Goal: Transaction & Acquisition: Book appointment/travel/reservation

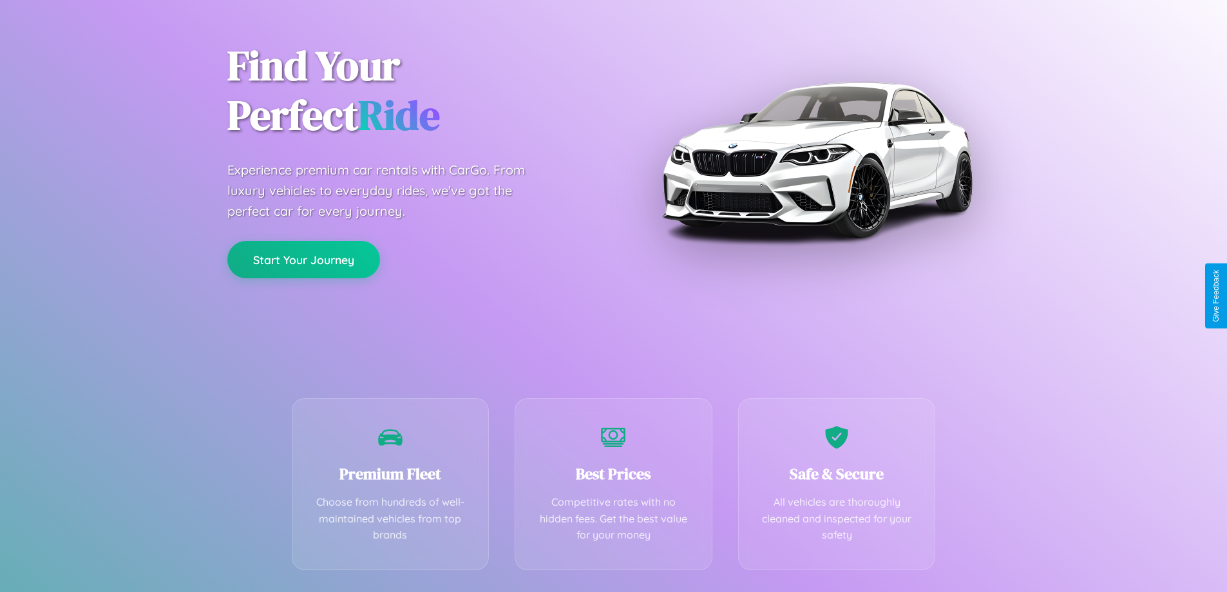
scroll to position [254, 0]
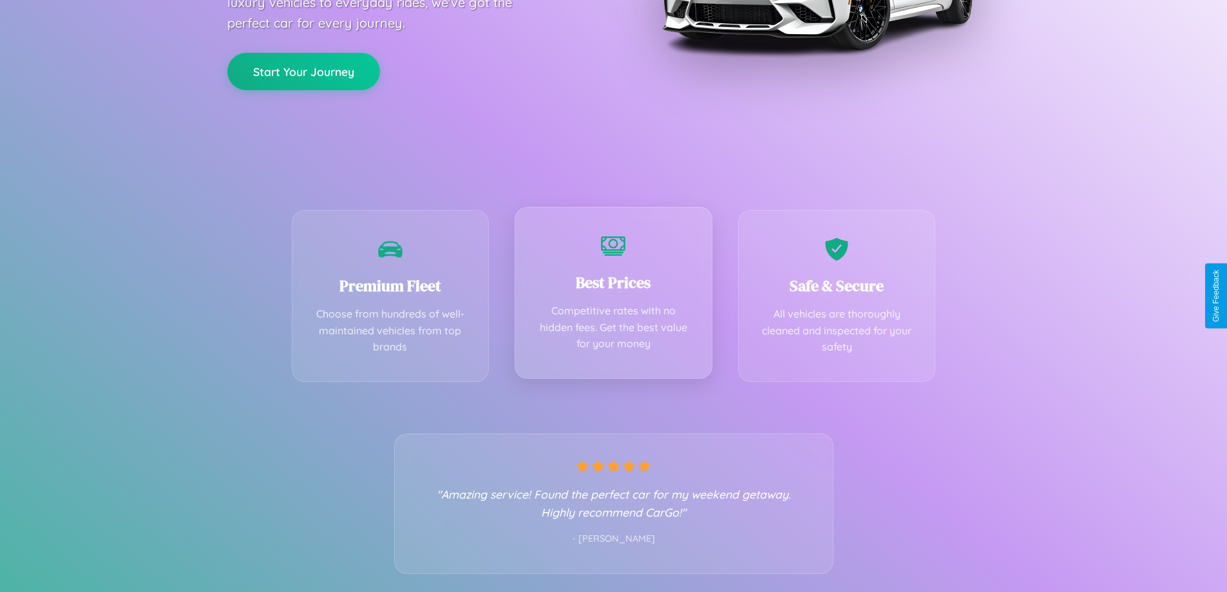
click at [613, 296] on div "Best Prices Competitive rates with no hidden fees. Get the best value for your …" at bounding box center [614, 293] width 198 height 172
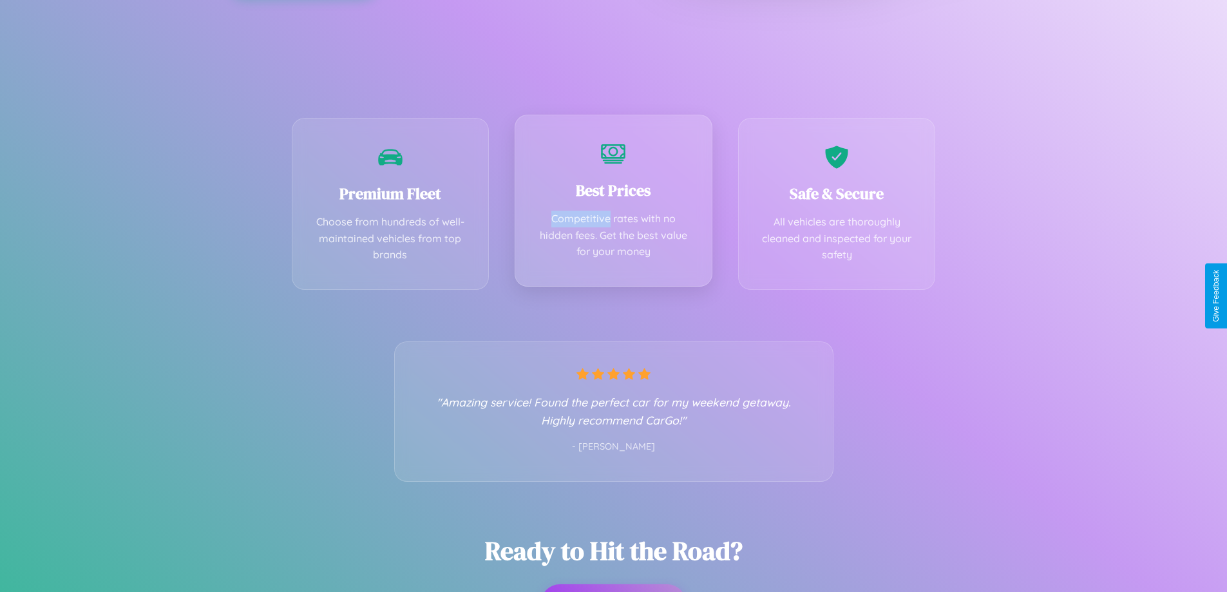
scroll to position [0, 0]
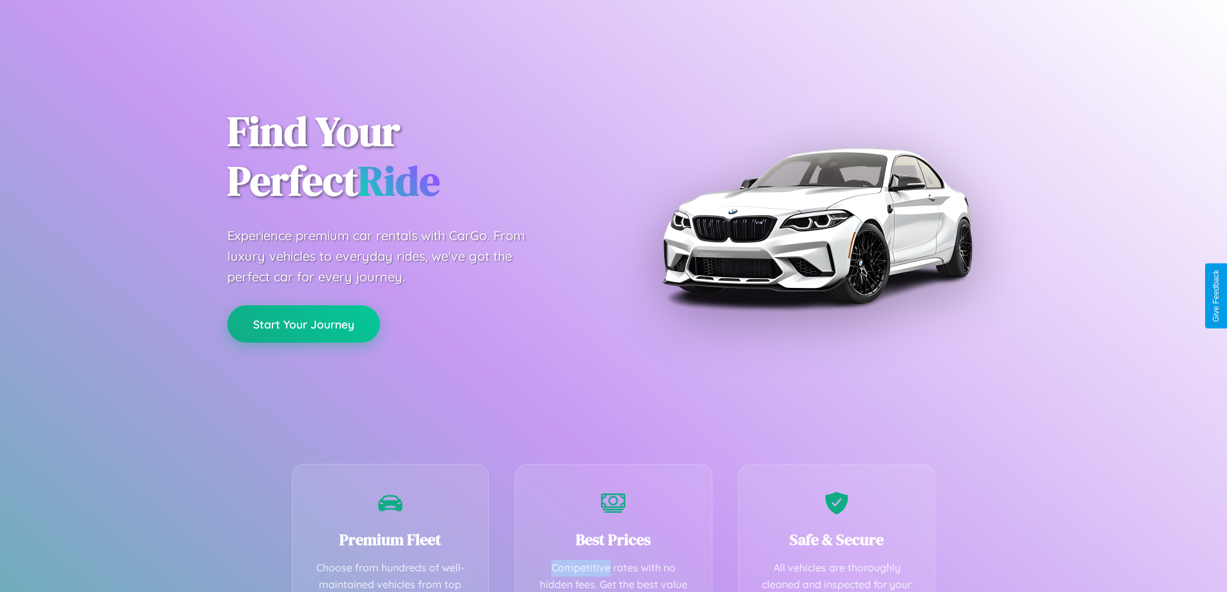
click at [303, 324] on button "Start Your Journey" at bounding box center [303, 323] width 153 height 37
click at [303, 323] on button "Start Your Journey" at bounding box center [303, 323] width 153 height 37
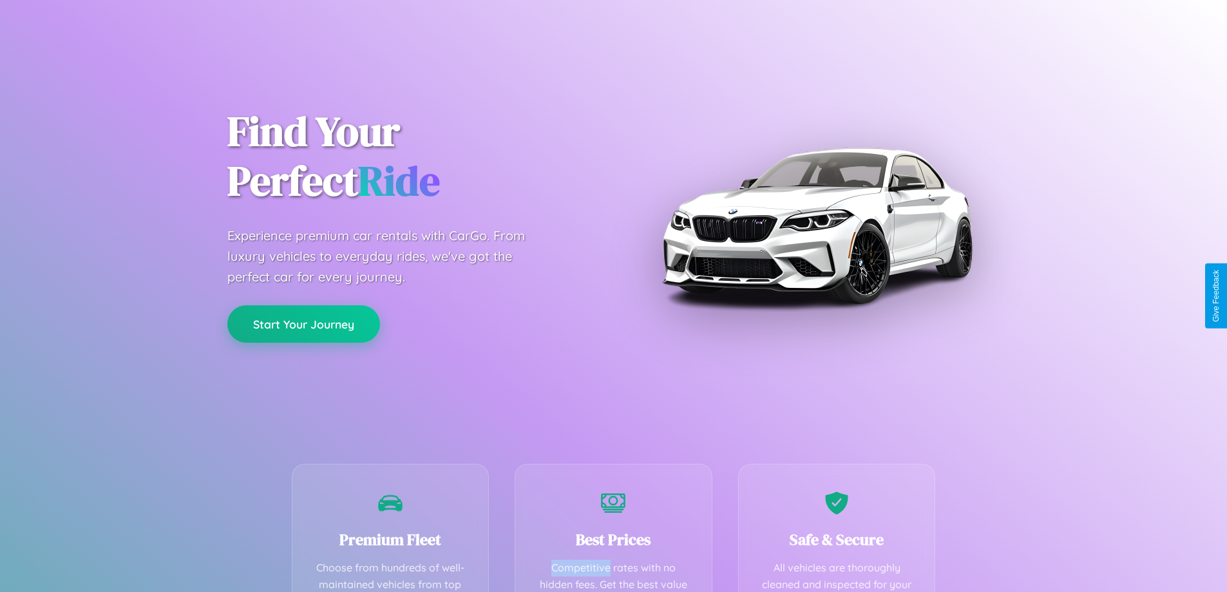
click at [303, 323] on button "Start Your Journey" at bounding box center [303, 323] width 153 height 37
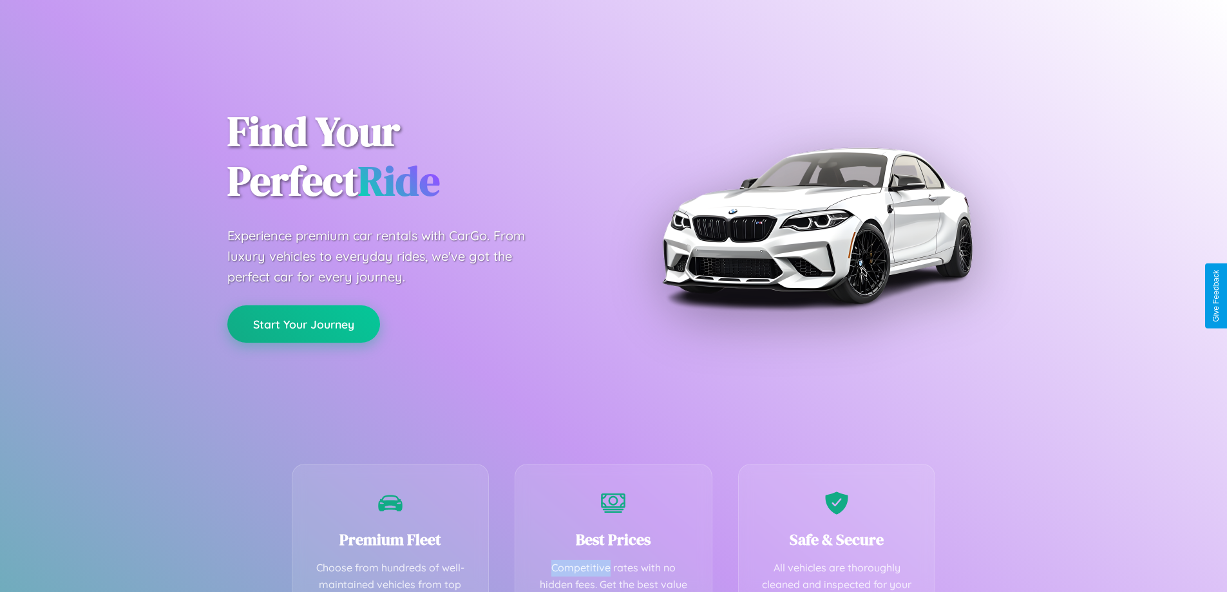
click at [303, 323] on button "Start Your Journey" at bounding box center [303, 323] width 153 height 37
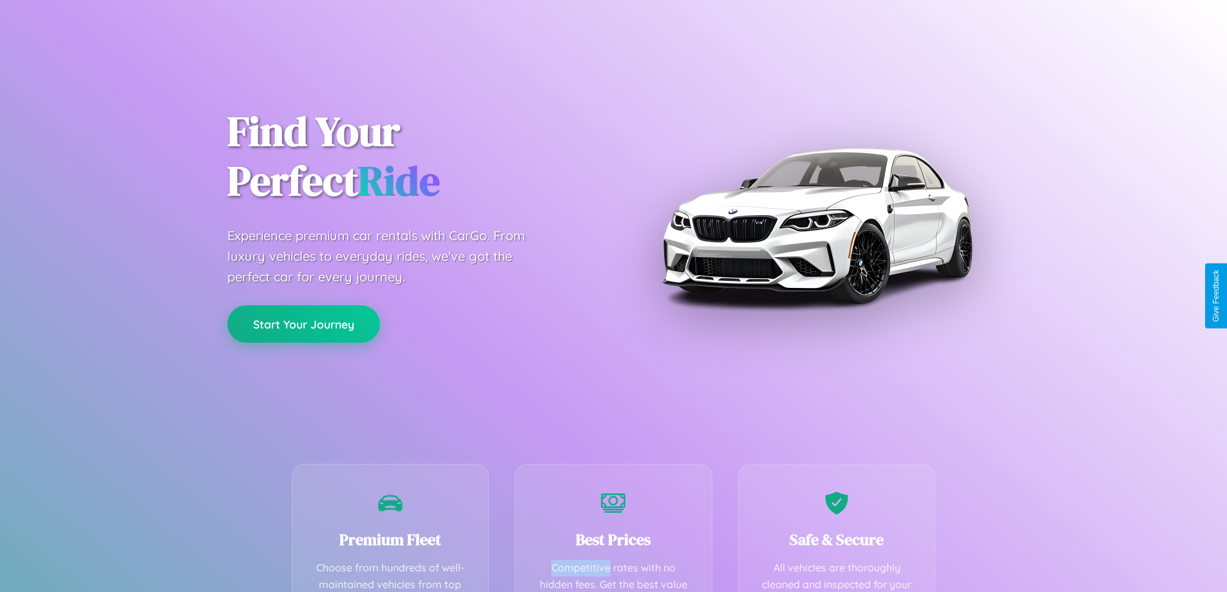
click at [303, 323] on button "Start Your Journey" at bounding box center [303, 323] width 153 height 37
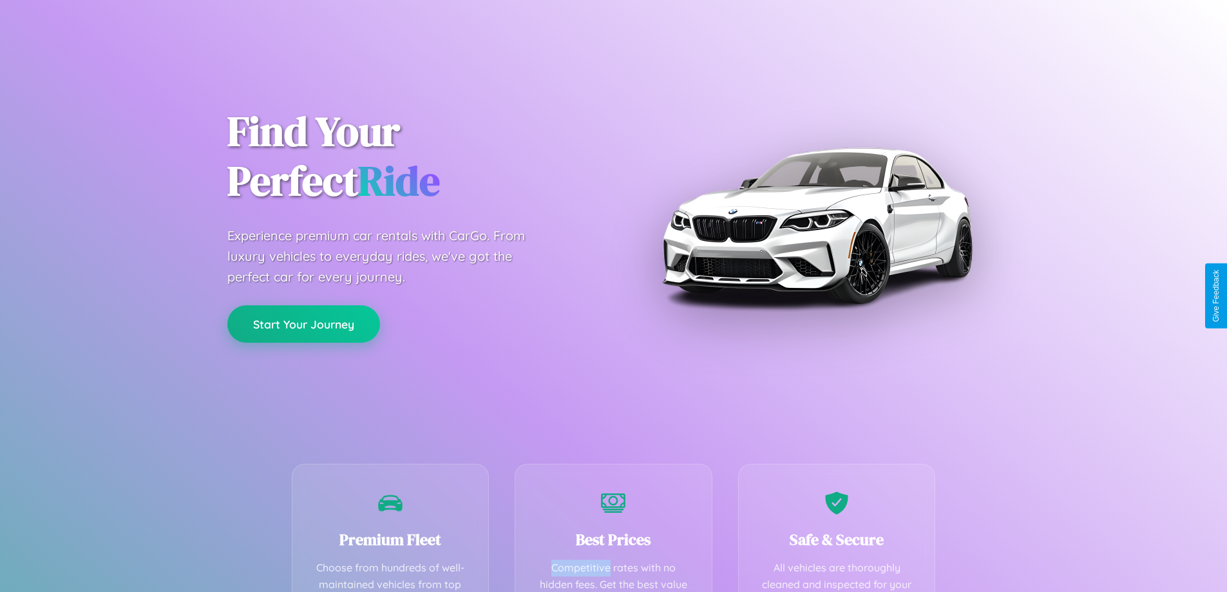
click at [303, 323] on button "Start Your Journey" at bounding box center [303, 323] width 153 height 37
